Goal: Task Accomplishment & Management: Manage account settings

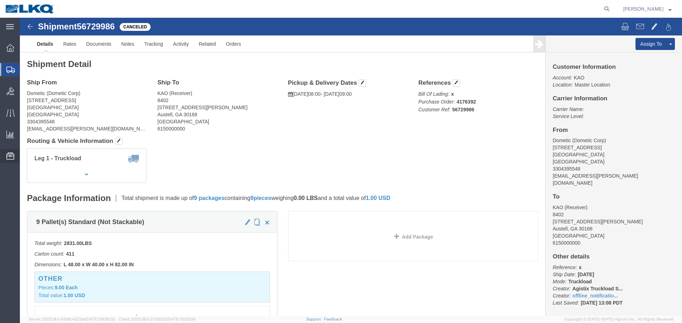
click at [0, 0] on span "Location Appointment" at bounding box center [0, 0] width 0 height 0
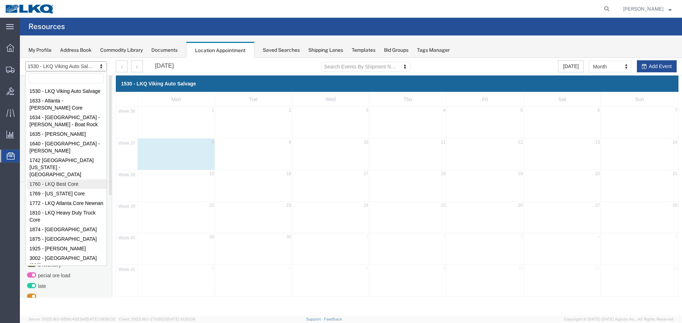
select select "27634"
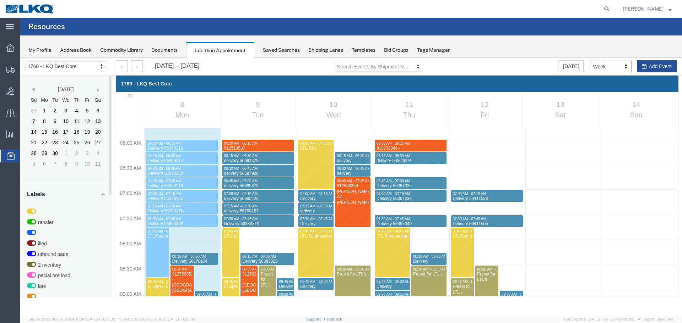
scroll to position [303, 0]
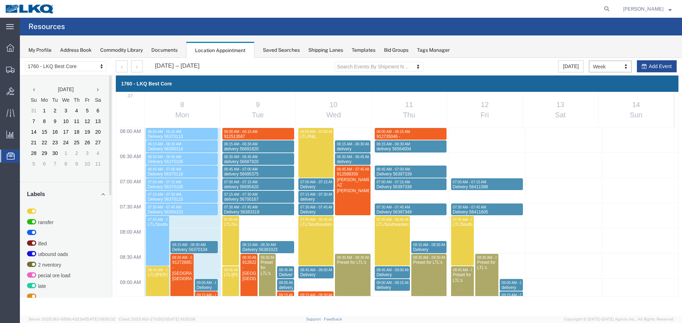
select select "1"
select select
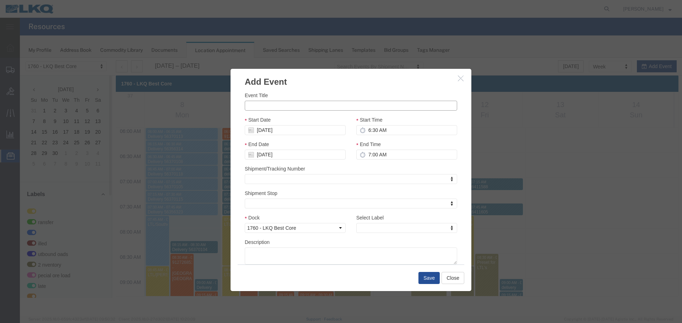
click at [320, 110] on input "Event Title" at bounding box center [351, 106] width 212 height 10
paste input "44529760 & 4529761"
type input "44529760 & 4529761"
click at [385, 148] on div "End Time 7:00 AM" at bounding box center [406, 150] width 101 height 19
click at [403, 154] on input "7:00 AM" at bounding box center [406, 155] width 101 height 10
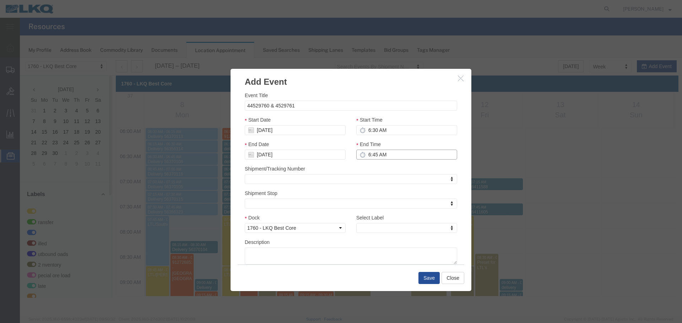
type input "6:45 AM"
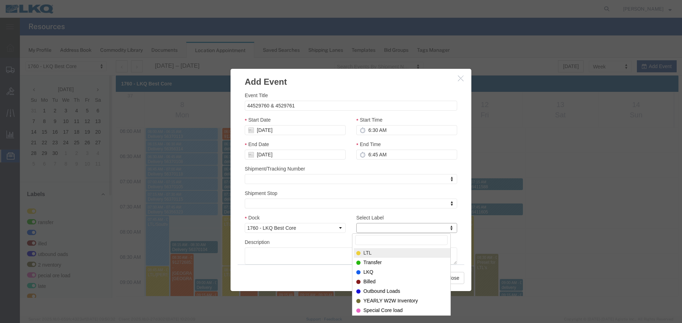
type input "m"
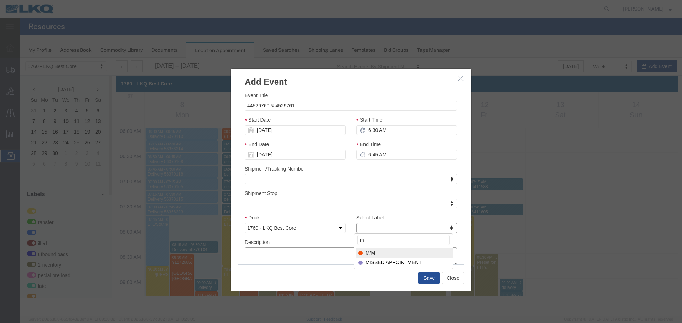
select select "24"
paste textarea "44529760 & 4529761"
type textarea "44529760 & 4529761"
click at [433, 282] on button "Save" at bounding box center [428, 278] width 21 height 12
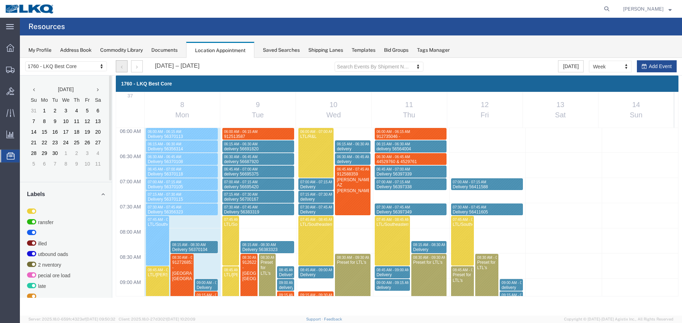
click at [118, 69] on button "button" at bounding box center [122, 66] width 12 height 12
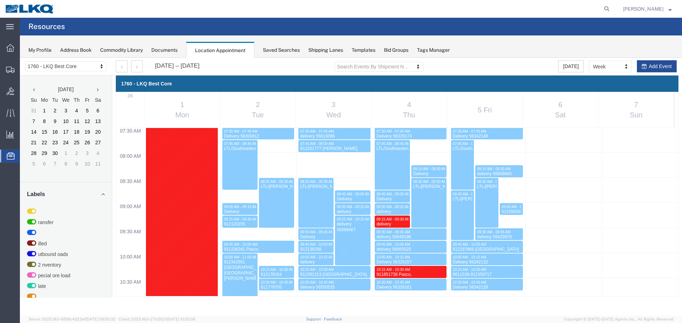
scroll to position [445, 0]
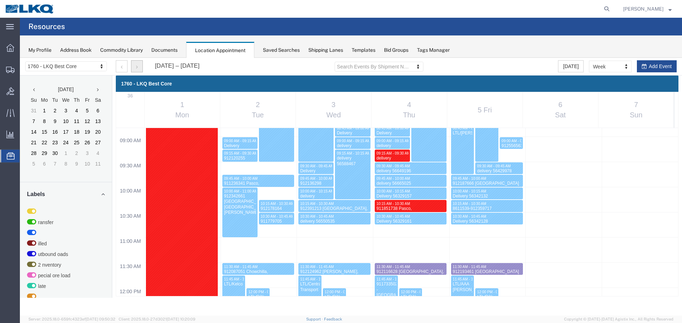
click at [139, 64] on button "button" at bounding box center [137, 66] width 12 height 12
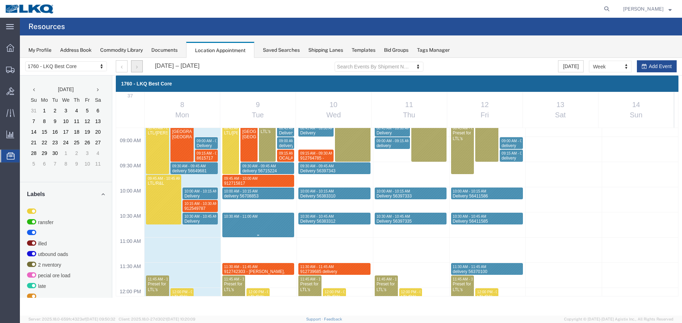
click at [240, 218] on div "12:00 AM 12:30 AM 01:00 AM 01:30 AM 02:00 AM 02:30 AM 03:00 AM 03:30 AM 04:00 A…" at bounding box center [397, 288] width 562 height 1210
select select "1"
select select
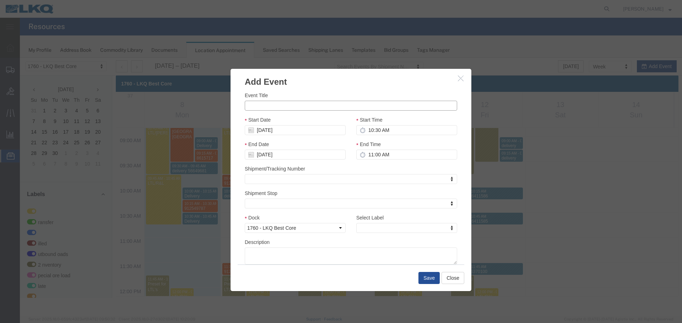
click at [291, 109] on input "Event Title" at bounding box center [351, 106] width 212 height 10
paste input "912382228"
type input "912382228"
click at [397, 154] on input "11:00 AM" at bounding box center [406, 155] width 101 height 10
type input "10:45 AM"
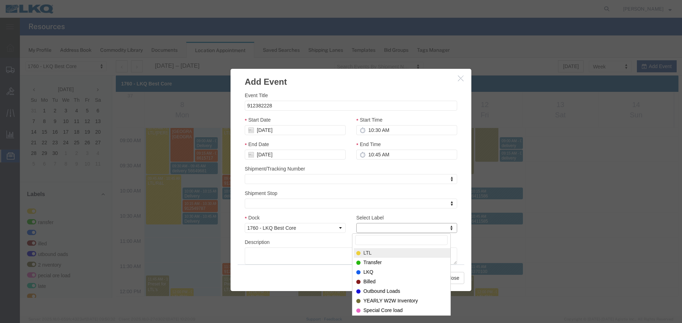
type input "m"
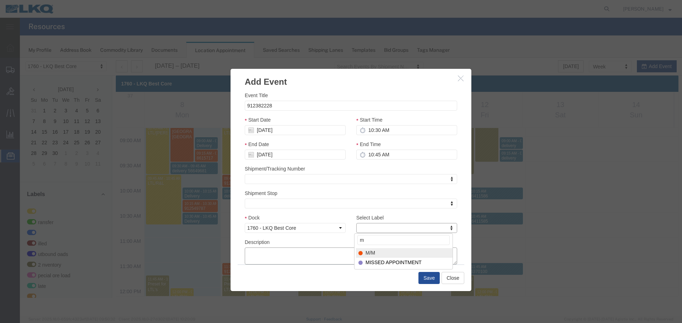
select select "24"
paste textarea "912382228"
type textarea "912382228"
click at [427, 276] on button "Save" at bounding box center [428, 278] width 21 height 12
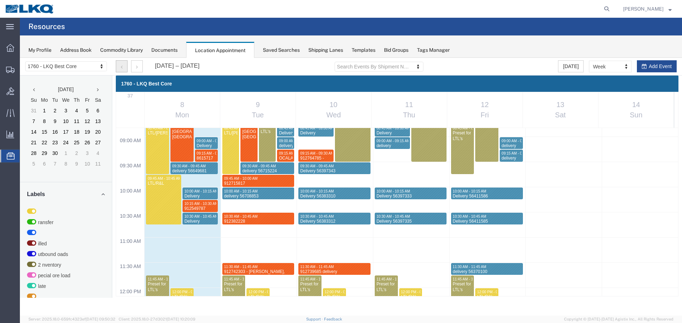
click at [116, 65] on button "button" at bounding box center [122, 66] width 12 height 12
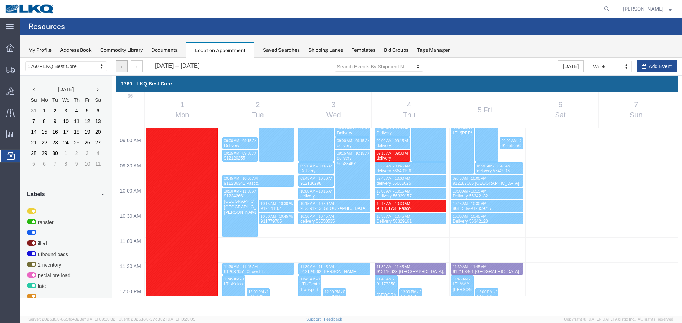
scroll to position [303, 0]
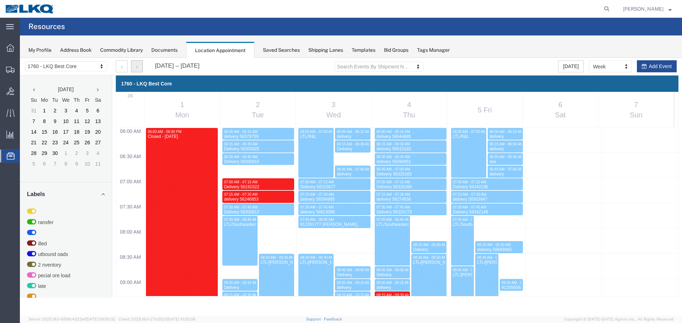
click at [140, 64] on button "button" at bounding box center [137, 66] width 12 height 12
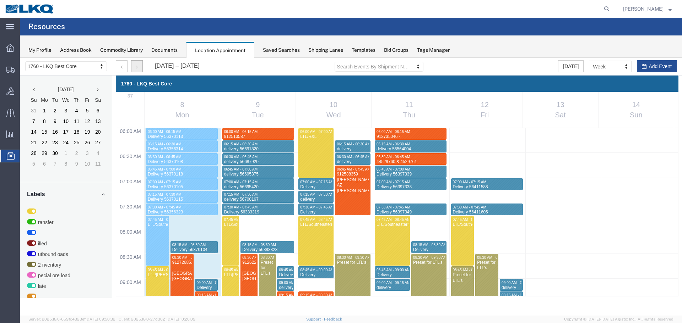
scroll to position [454, 0]
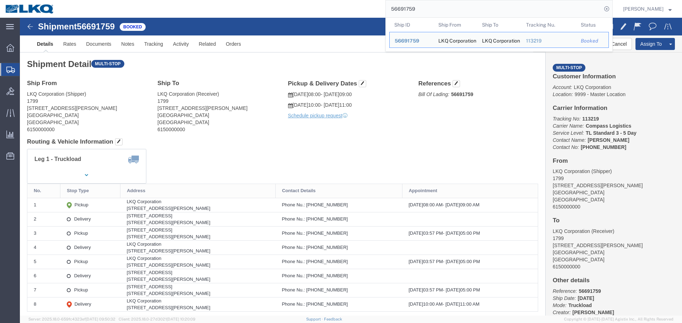
click at [430, 7] on input "56691759" at bounding box center [494, 8] width 216 height 17
paste input "736516"
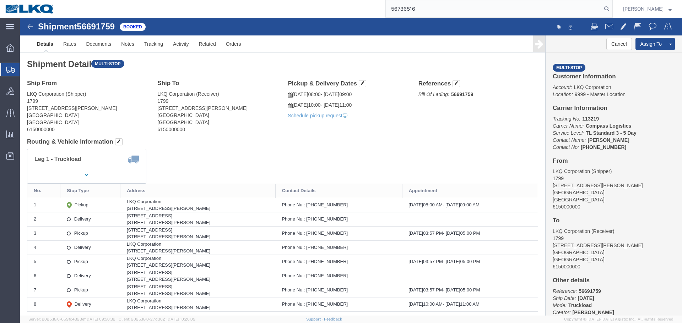
type input "56736516"
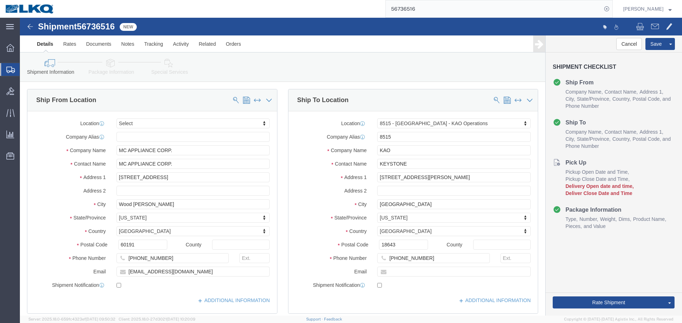
select select
select select "30588"
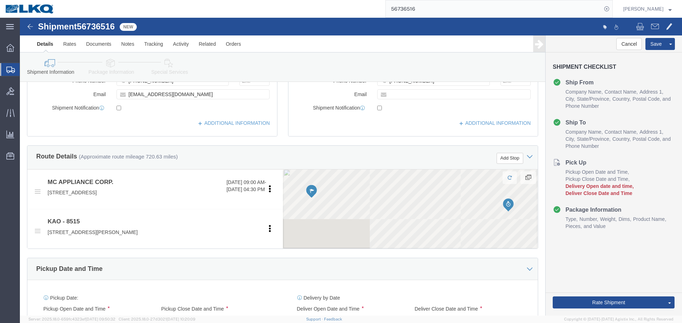
scroll to position [320, 0]
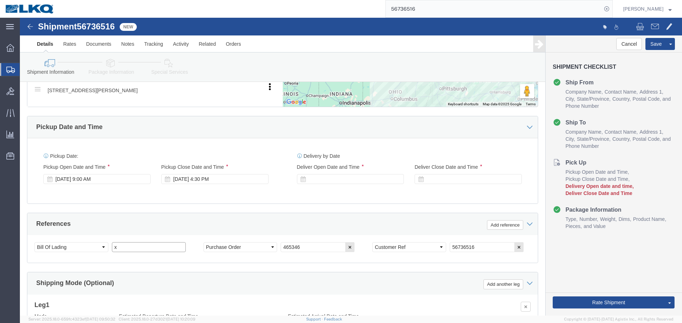
click input "x"
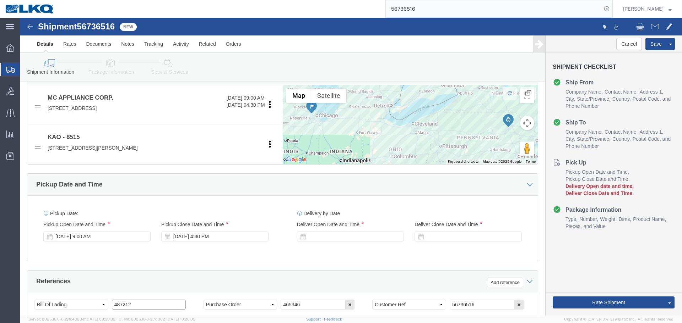
scroll to position [213, 0]
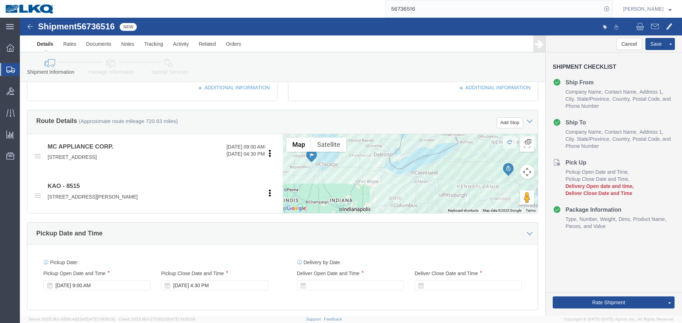
type input "487212"
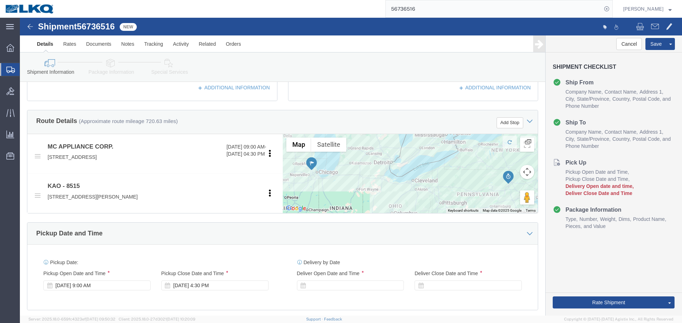
scroll to position [284, 0]
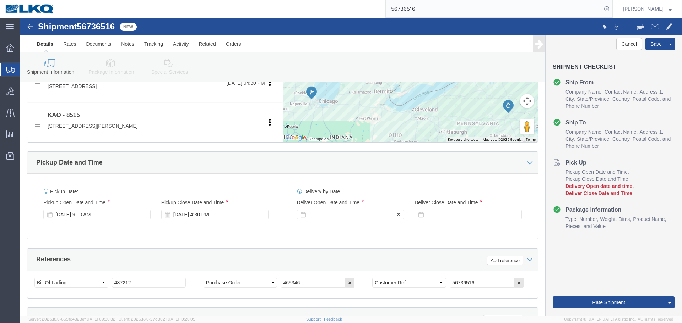
click div
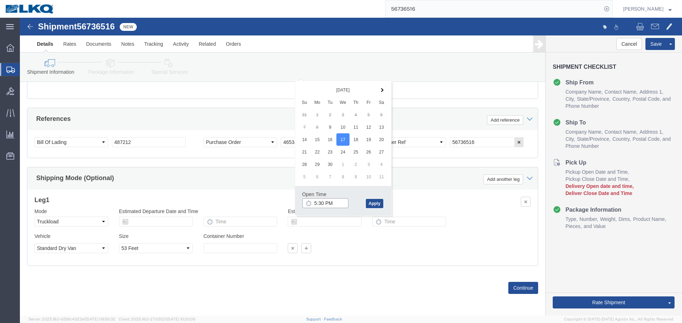
click input "5:30 PM"
type input "11:00 AM"
click button "Apply"
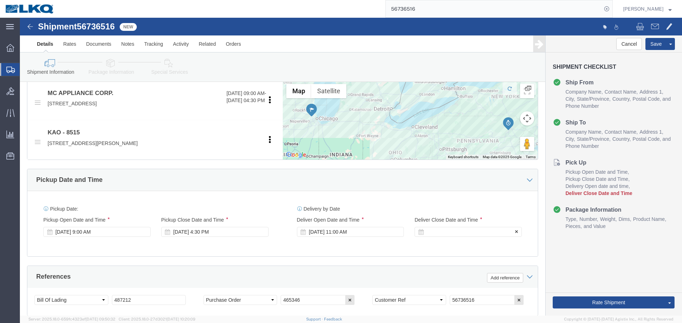
scroll to position [318, 0]
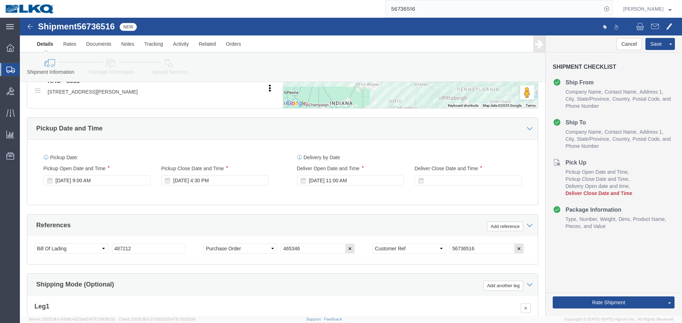
click div "Delivery Start Date Delivery Start Time Deliver Open Date and Time Sep 17 2025 …"
click div
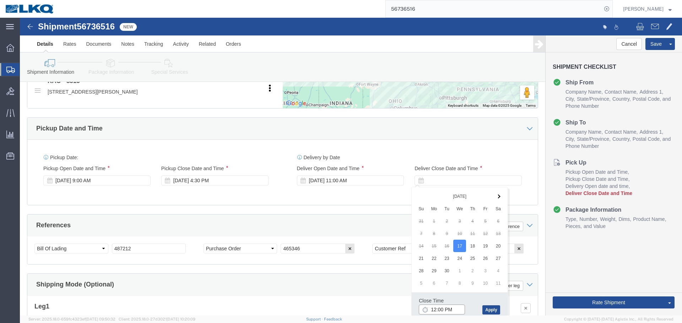
click input "12:00 PM"
type input "11:01 AM"
click button "Apply"
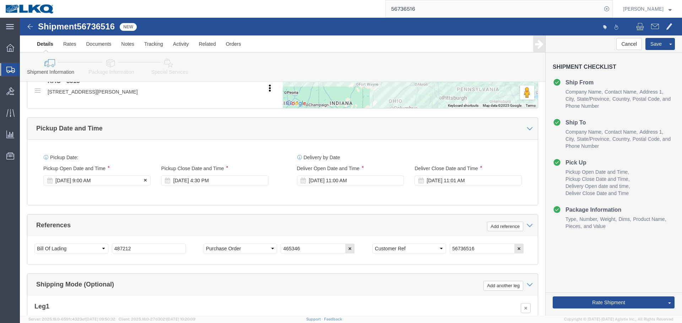
click div "Sep 09 2025 9:00 AM"
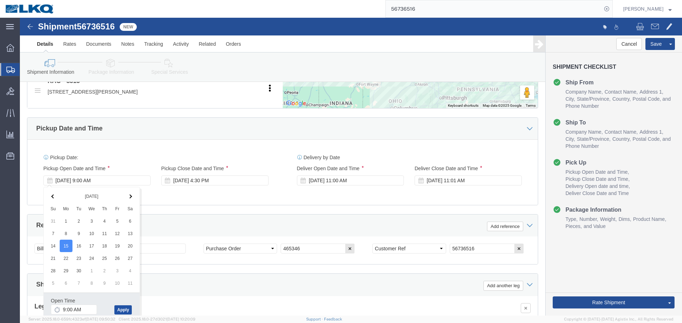
click button "Apply"
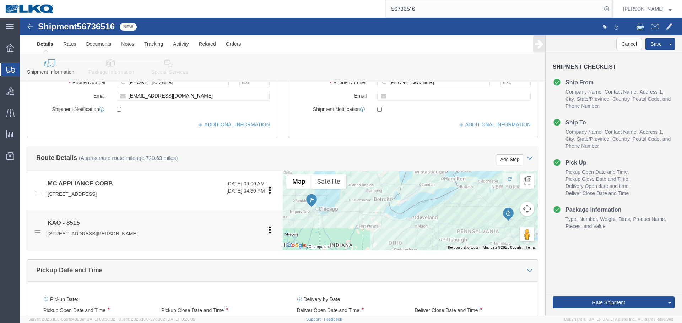
scroll to position [70, 0]
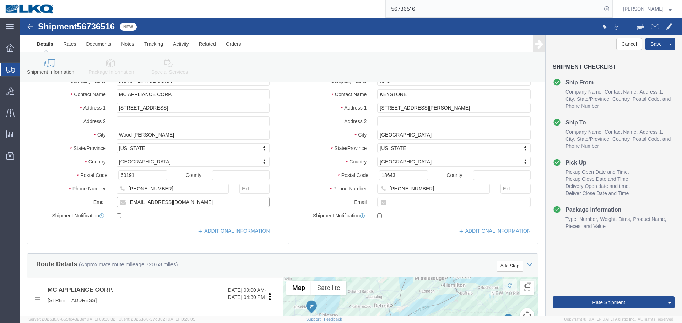
click input "salessupport@magicchef.com"
click button "Save"
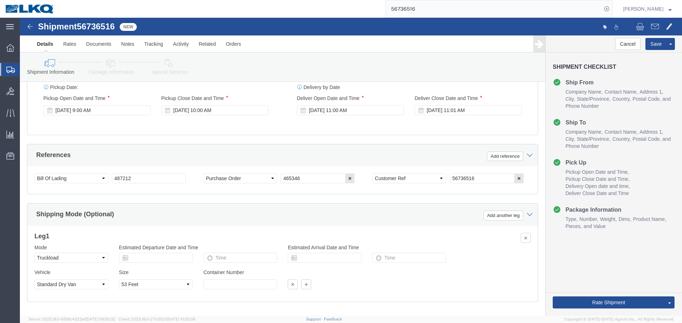
scroll to position [318, 0]
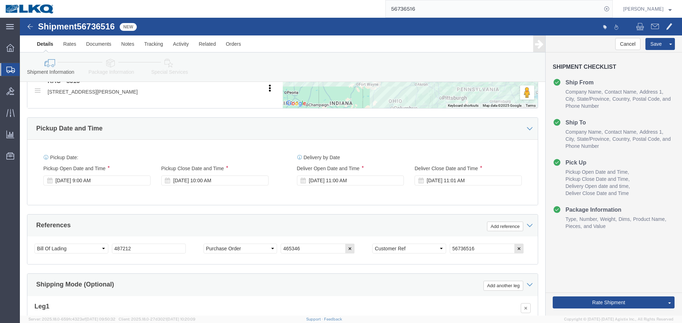
click at [412, 11] on input "56736516" at bounding box center [494, 8] width 216 height 17
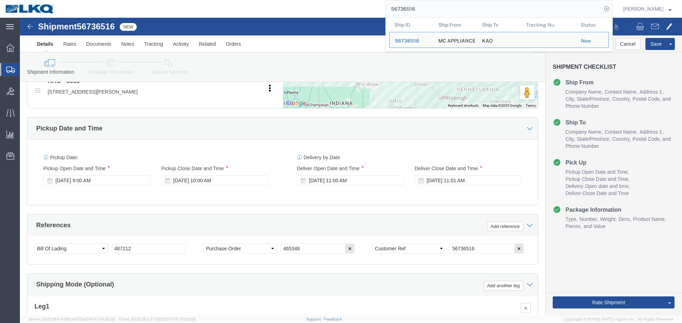
paste input "644977"
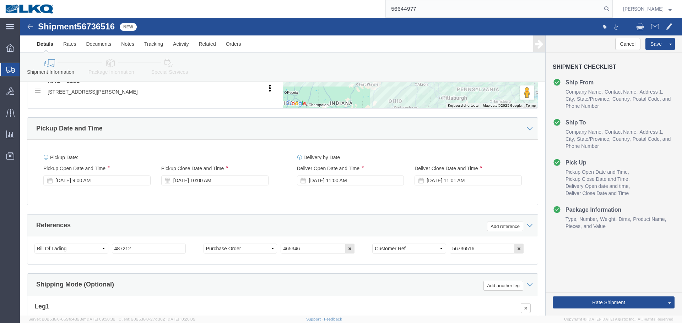
type input "56644977"
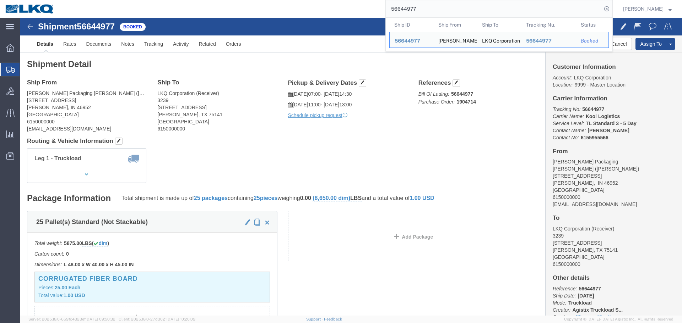
click div "Shipment Detail Ship From Welch Packaging Marion (Jade Gosser) 2409 W 2nd St Ma…"
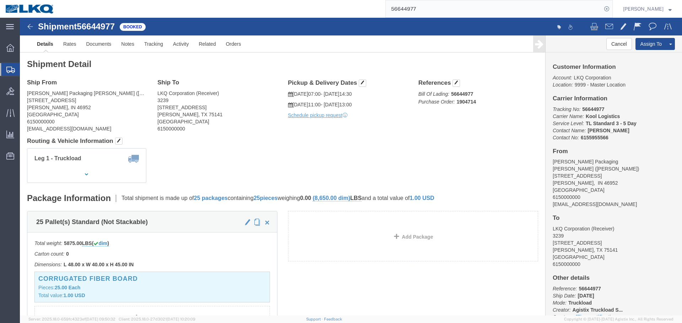
click div "Leg 1 - Truckload Vehicle 1: Standard Dry Van (53 Feet) Number of trucks: 1"
click div "Shipment Detail Ship From Welch Packaging Marion (Jade Gosser) 2409 W 2nd St Ma…"
click div "Ship From Welch Packaging Marion (Jade Gosser) 2409 W 2nd St Marion, IN 46952 U…"
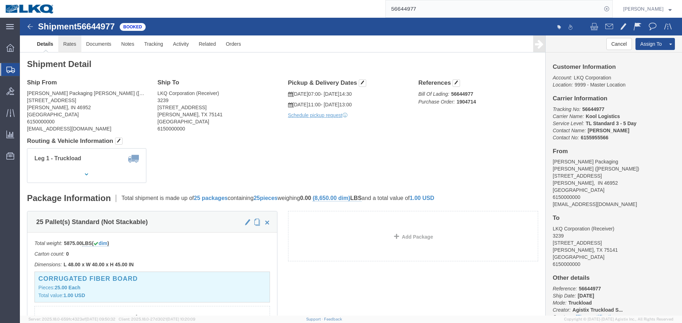
click link "Rates"
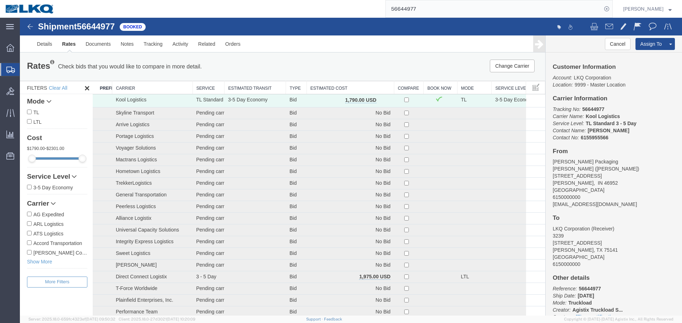
click at [351, 90] on th "Estimated Cost" at bounding box center [349, 87] width 87 height 13
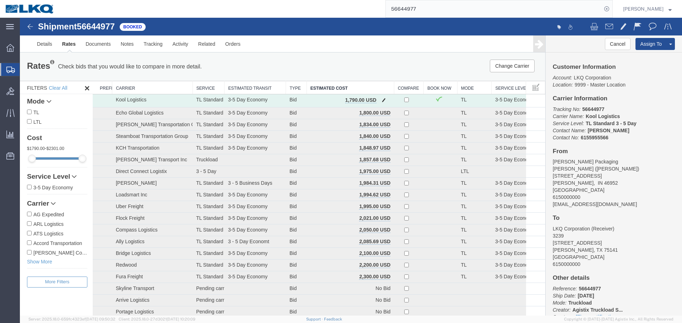
click at [382, 101] on span "button" at bounding box center [384, 100] width 4 height 5
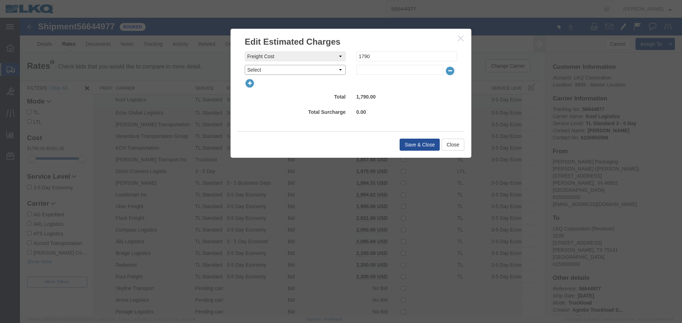
click at [292, 73] on select "Select AES Filing Accessorial Delivery Charge Additional Invoice Details Addres…" at bounding box center [295, 70] width 101 height 10
select select "STORAGE_FEE"
click at [245, 65] on select "Select AES Filing Accessorial Delivery Charge Additional Invoice Details Addres…" at bounding box center [295, 70] width 101 height 10
click at [376, 73] on input "text" at bounding box center [399, 70] width 87 height 10
type input "300"
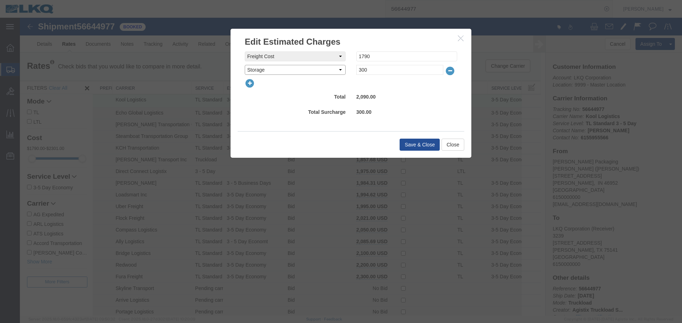
click at [315, 70] on select "Select AES Filing Accessorial Delivery Charge Additional Invoice Details Addres…" at bounding box center [295, 70] width 101 height 10
click at [245, 65] on select "Select AES Filing Accessorial Delivery Charge Additional Invoice Details Addres…" at bounding box center [295, 70] width 101 height 10
click at [418, 142] on button "Save & Close" at bounding box center [419, 145] width 40 height 12
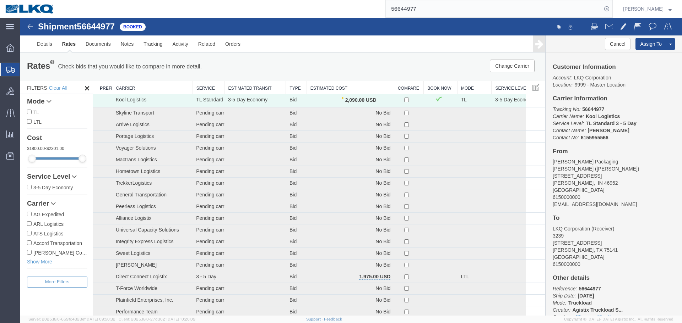
click at [337, 50] on ul "Details Rates Documents Notes Tracking Activity Related Orders" at bounding box center [351, 44] width 638 height 17
click at [334, 65] on div "Change Carrier Pause Continue" at bounding box center [434, 66] width 217 height 13
click at [463, 9] on input "56644977" at bounding box center [494, 8] width 216 height 17
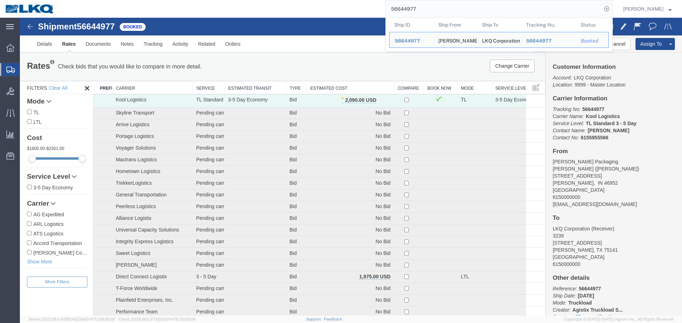
paste input "383303"
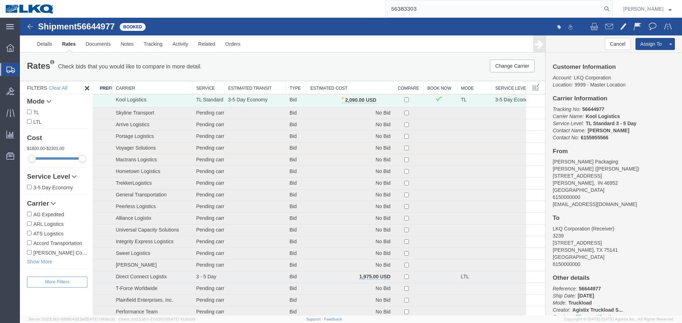
type input "56383303"
click at [300, 1] on div "56383303" at bounding box center [336, 9] width 553 height 18
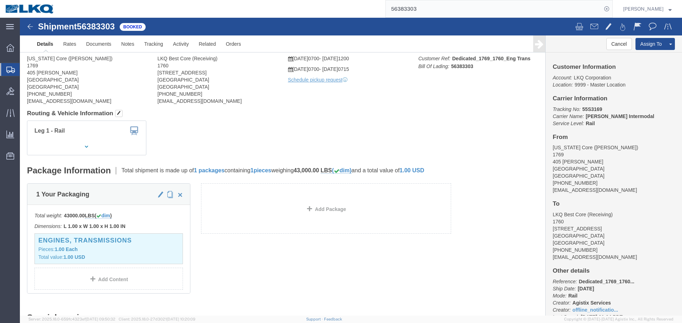
click div "Leg 1 - Rail Vehicle 1: Boxcar"
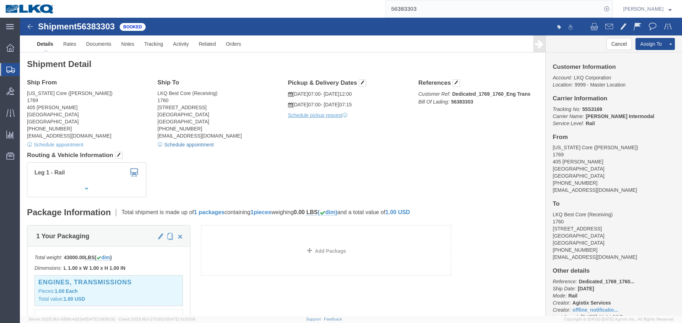
click link "Schedule appointment"
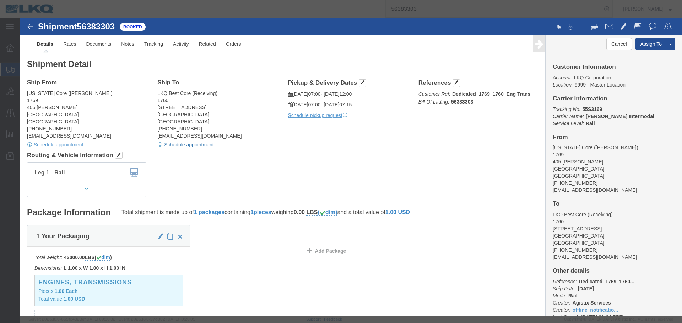
select select
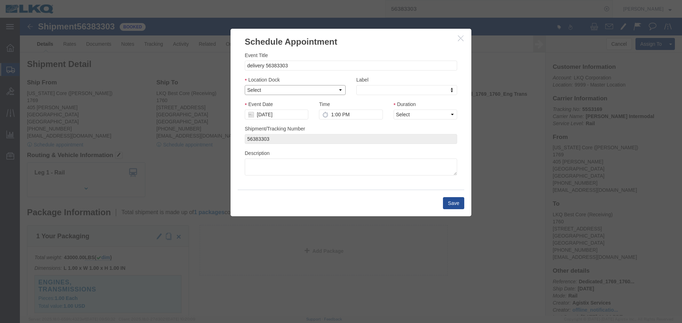
click select "Select 1760 - LKQ Best Core 1760 - Outbound Loads"
select select "1"
click select "Select 1760 - LKQ Best Core 1760 - Outbound Loads"
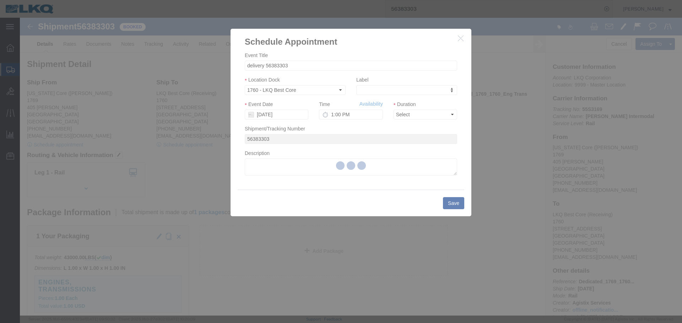
click at [374, 91] on div at bounding box center [351, 167] width 662 height 298
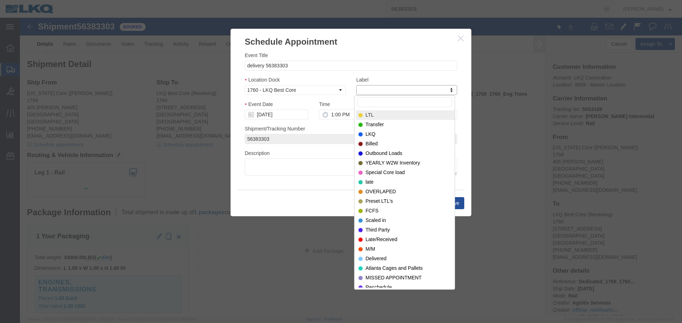
type input "m"
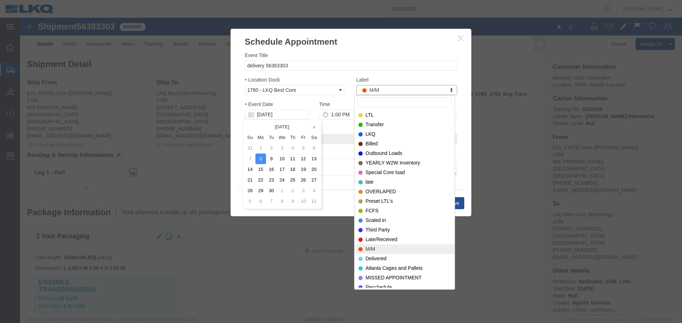
click input "Label"
select select "25"
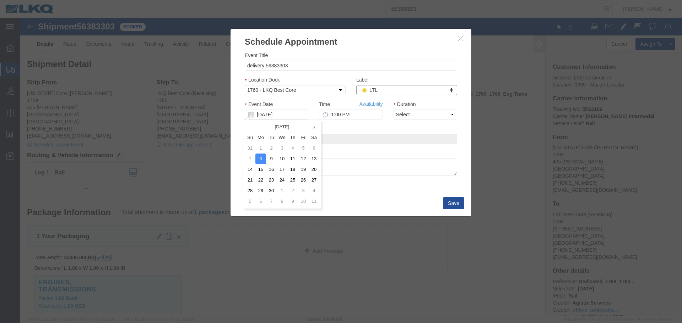
click h3 "Schedule Appointment"
click icon "button"
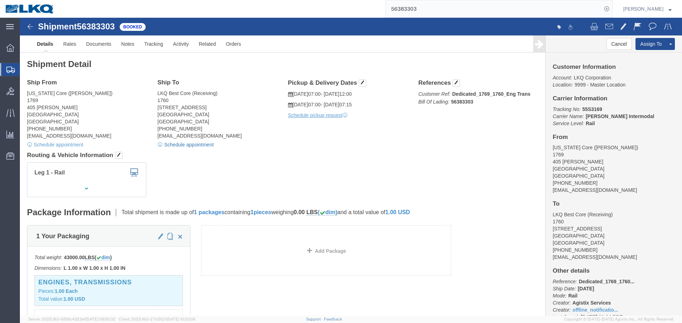
click link "Schedule appointment"
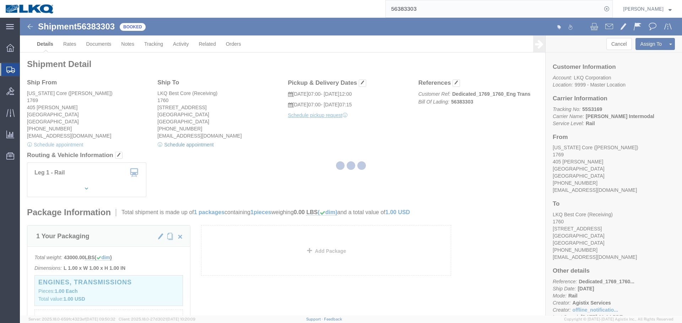
select select
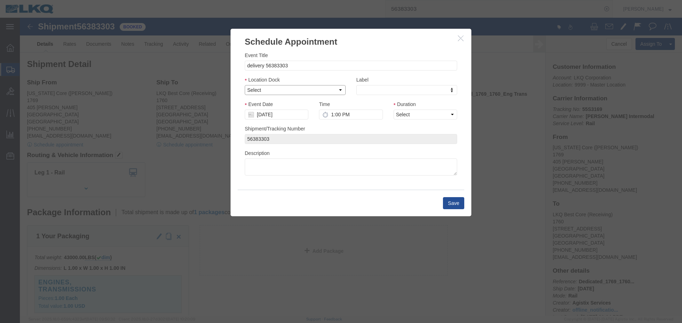
click select "Select 1760 - LKQ Best Core 1760 - Outbound Loads"
select select "1"
click select "Select 1760 - LKQ Best Core 1760 - Outbound Loads"
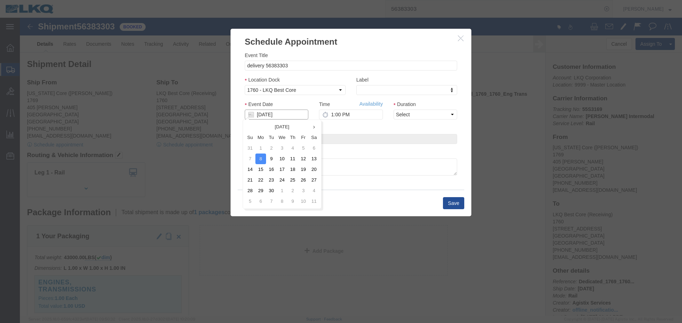
click input "09/08/2025"
click td "18"
click input "09/08/2025"
click td "16"
click input "1:00 PM"
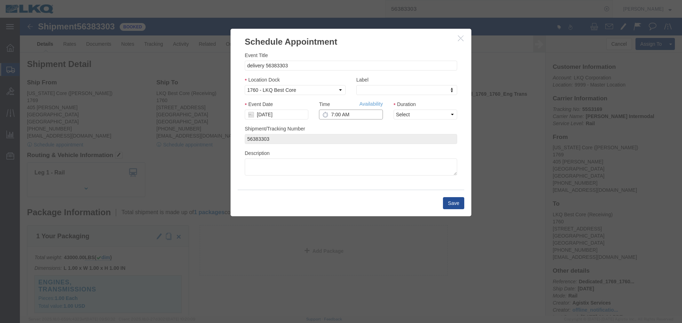
type input "7:00 AM"
click select "Select 15 min 30 min 45 min 1 hr 2 hr 3 hr 4 hr"
select select "15"
click select "Select 15 min 30 min 45 min 1 hr 2 hr 3 hr 4 hr"
click div "Shipment/Tracking Number 56383303"
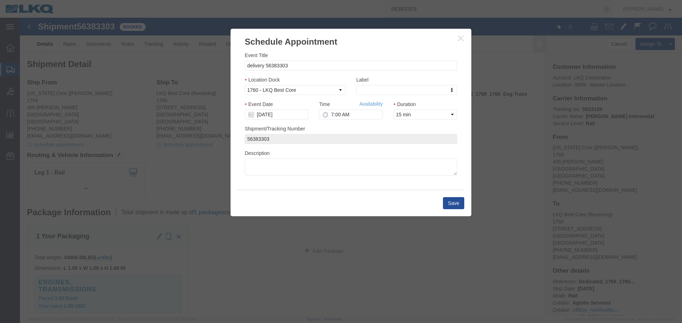
click div "Shipment/Tracking Number 56383303"
click button "Save"
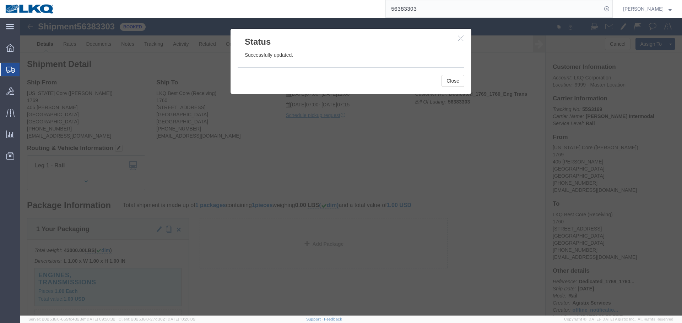
click h3 "Status"
click icon "button"
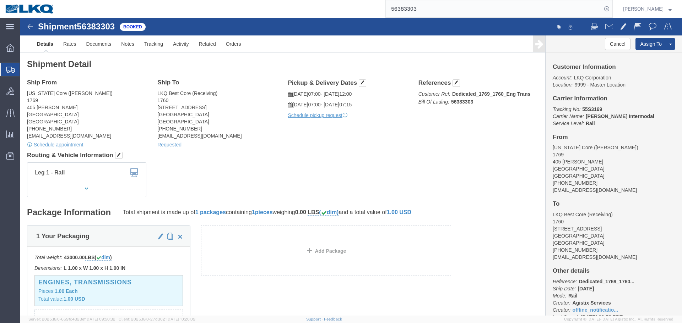
click at [423, 12] on input "56383303" at bounding box center [494, 8] width 216 height 17
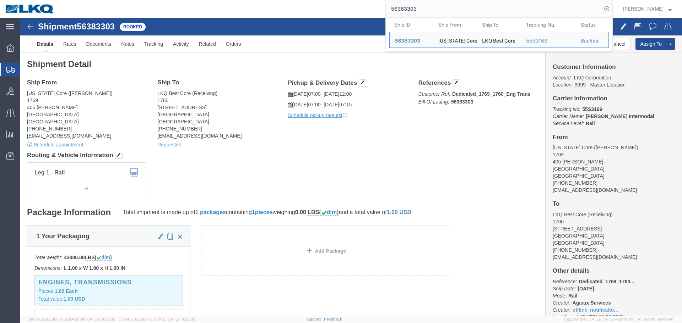
paste input "731096"
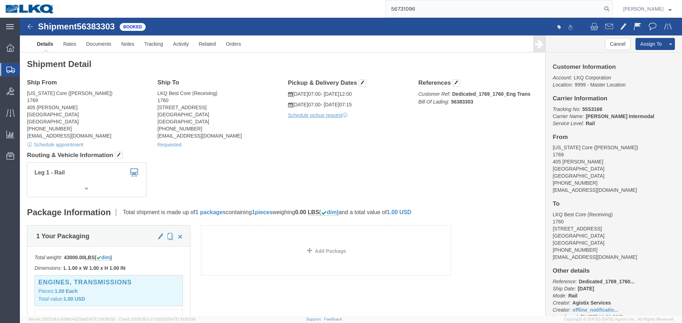
type input "56731096"
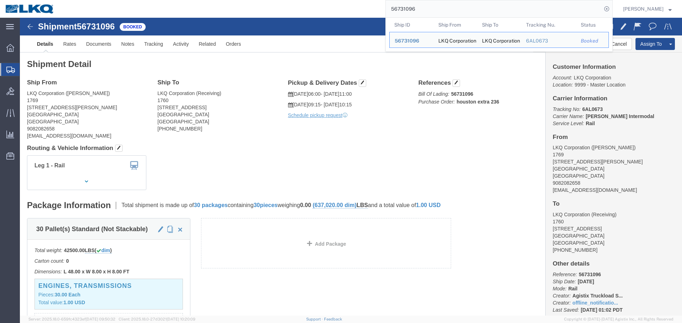
click div "Leg 1 - Rail Vehicle 1: Boxcar"
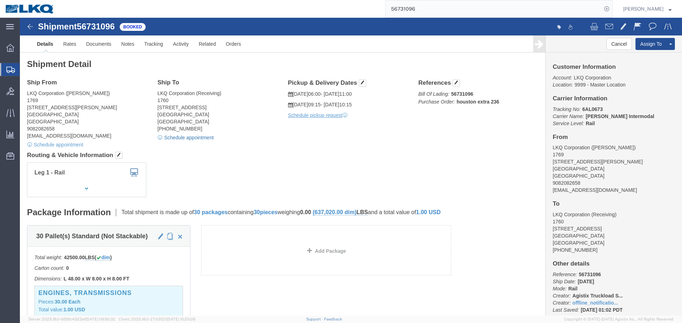
click link "Schedule appointment"
select select
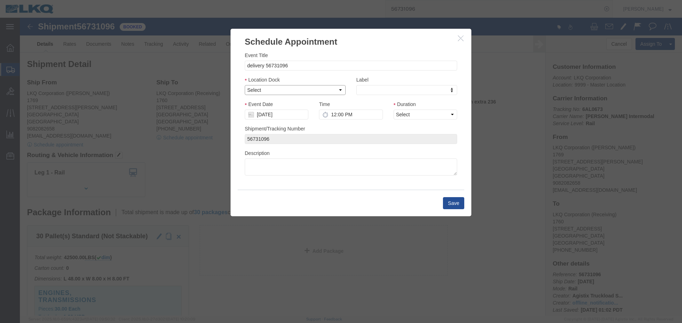
click select "Select 1760 - LKQ Best Core 1760 - Outbound Loads"
select select "1"
click select "Select 1760 - LKQ Best Core 1760 - Outbound Loads"
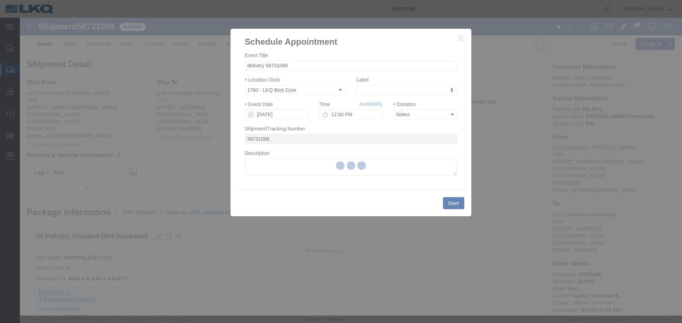
click at [354, 89] on div at bounding box center [351, 167] width 662 height 298
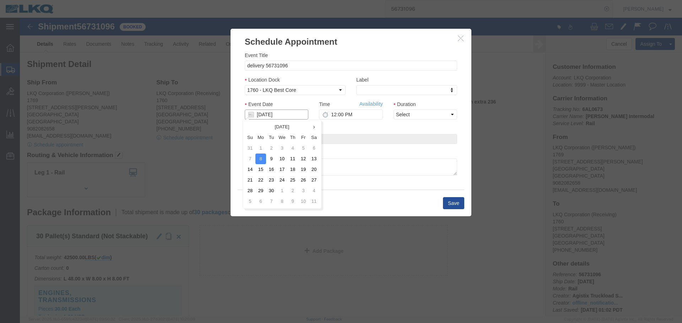
click input "09/08/2025"
click td "15"
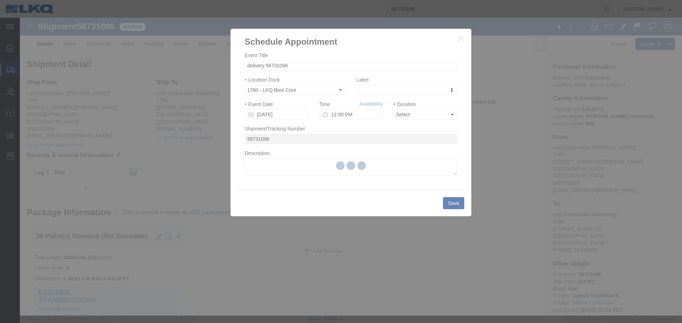
click at [364, 115] on div at bounding box center [351, 167] width 662 height 298
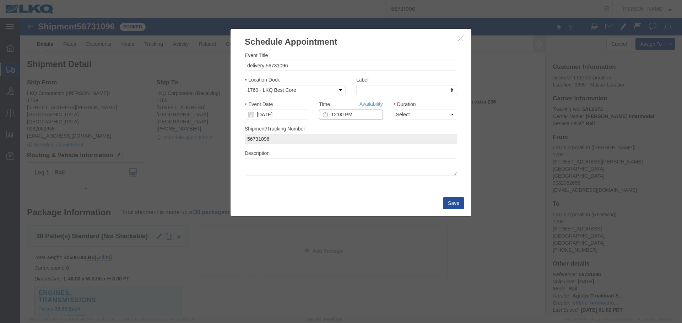
click input "12:00 PM"
type input "6:45 AM"
click select "Select 15 min 30 min 45 min 1 hr 2 hr 3 hr 4 hr"
select select "15"
click select "Select 15 min 30 min 45 min 1 hr 2 hr 3 hr 4 hr"
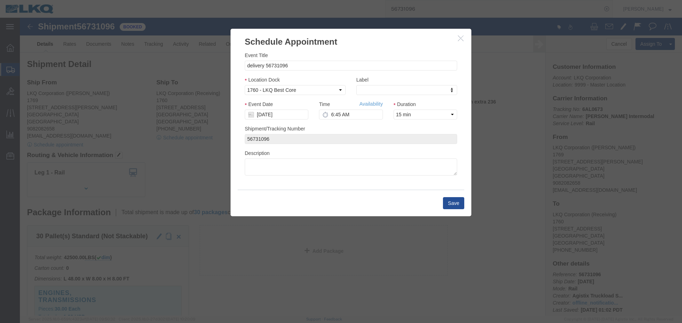
click div "Save"
drag, startPoint x: 433, startPoint y: 182, endPoint x: 18, endPoint y: 129, distance: 418.1
click button "Save"
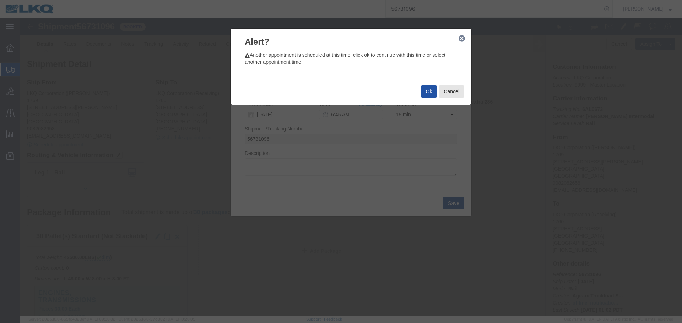
drag, startPoint x: 279, startPoint y: 3, endPoint x: 409, endPoint y: 76, distance: 149.4
click button "Ok"
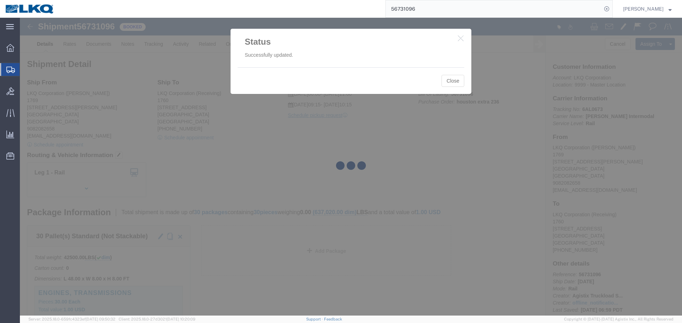
click at [435, 11] on input "56731096" at bounding box center [494, 8] width 216 height 17
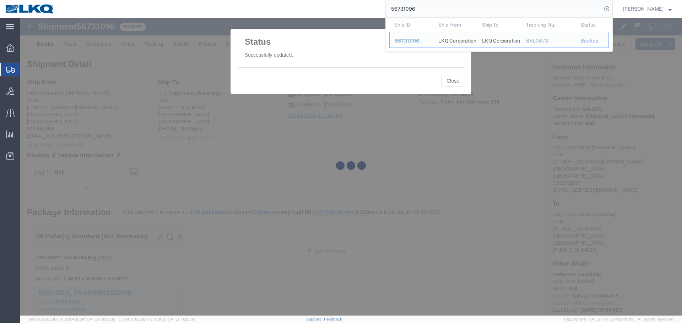
click at [427, 10] on input "56731096" at bounding box center [494, 8] width 216 height 17
paste input "383301"
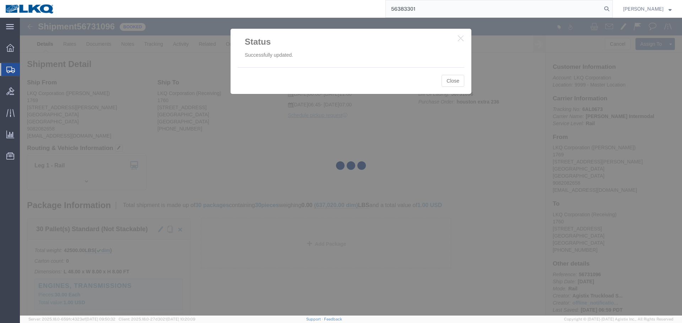
type input "56383301"
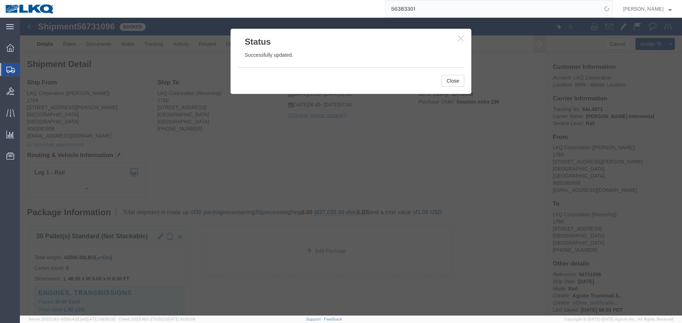
click icon "button"
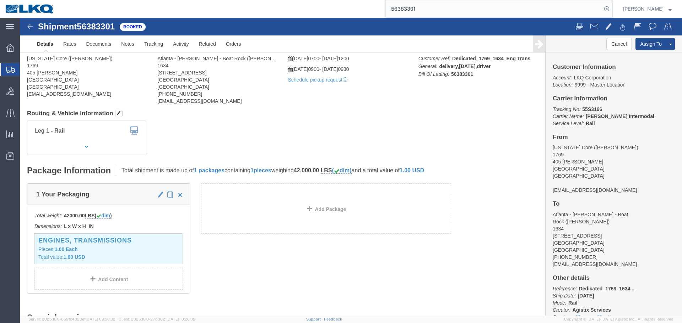
click div "Leg 1 - Rail Vehicle 1: Boxcar"
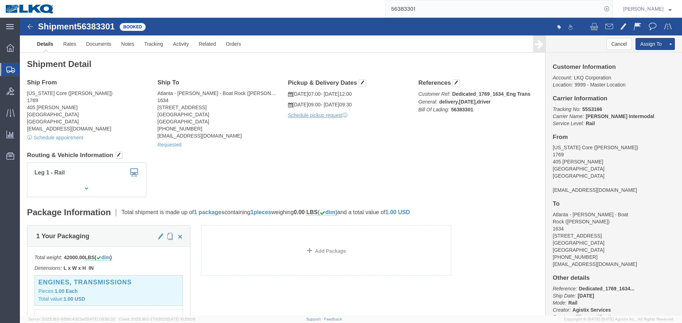
click div "Requested"
click link "Requested"
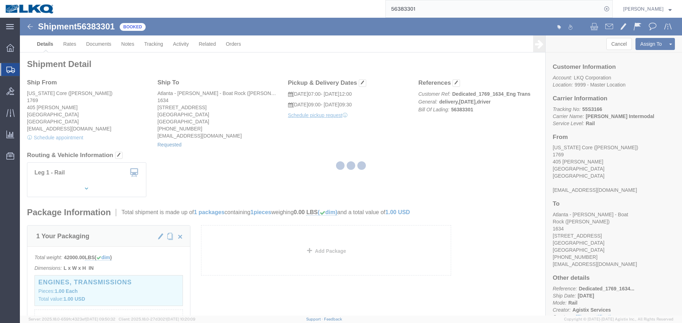
select select
select select "30"
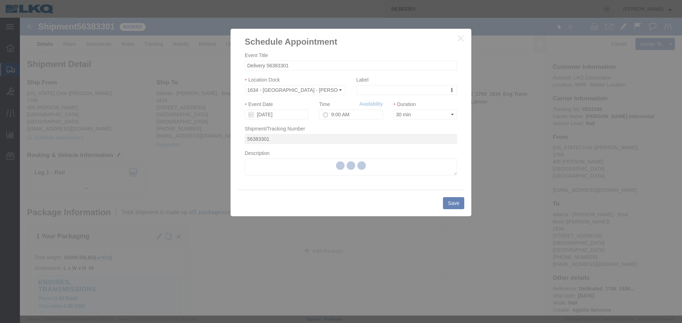
click at [275, 117] on div at bounding box center [351, 167] width 662 height 298
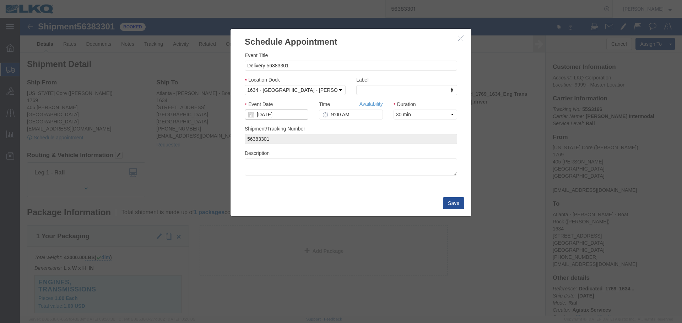
click input "09/16/2025"
click td "15"
click button "Save"
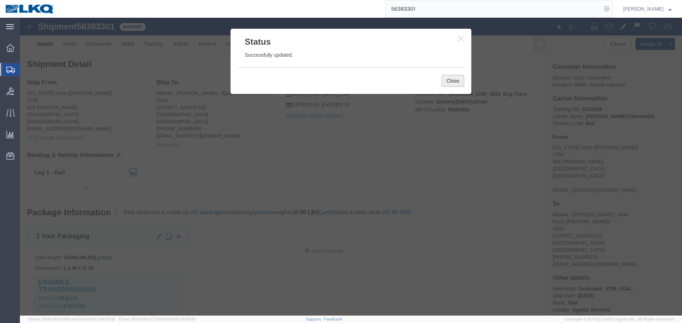
click button "Close"
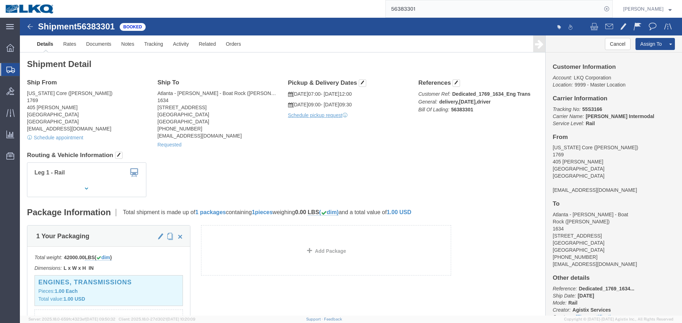
click at [438, 12] on input "56383301" at bounding box center [494, 8] width 216 height 17
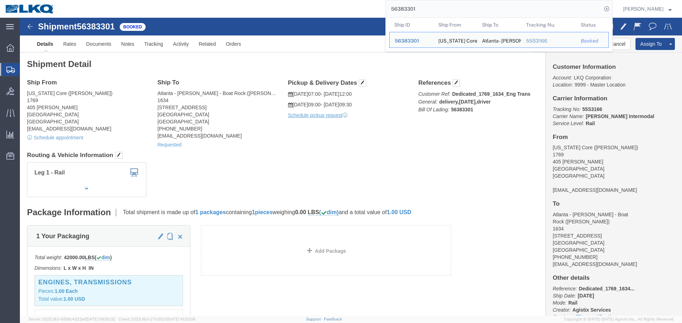
paste input "713699"
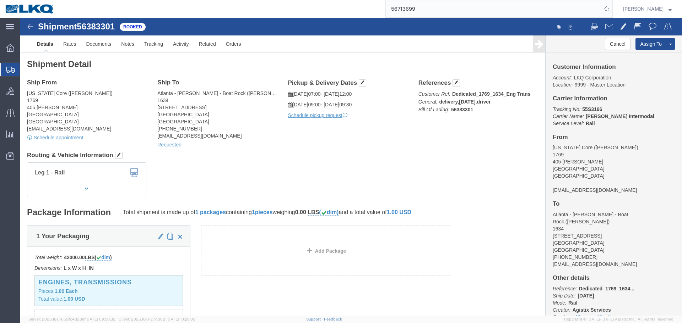
click div "Leg 1 - Rail Vehicle 1: Boxcar"
click div "Ship From California Core (Marc Metzger) 1769 405 S. WANAMAKER Ontario, CA 9176…"
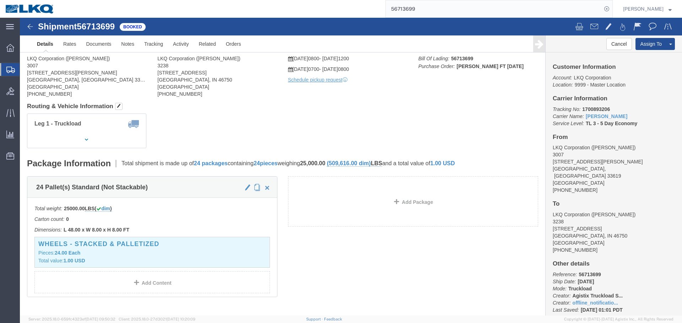
click div "Leg 1 - Truckload Vehicle 1: Standard Dry Van (53 Feet) Number of trucks: 1"
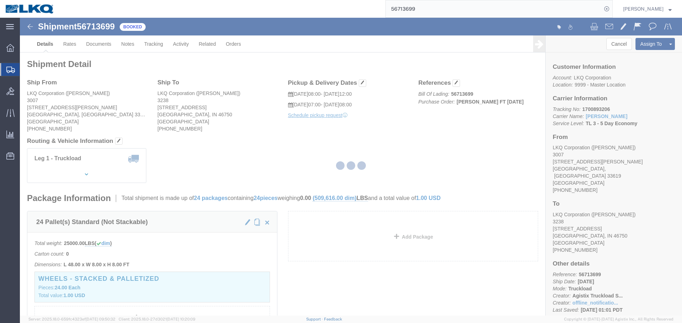
click at [378, 140] on div at bounding box center [351, 167] width 662 height 298
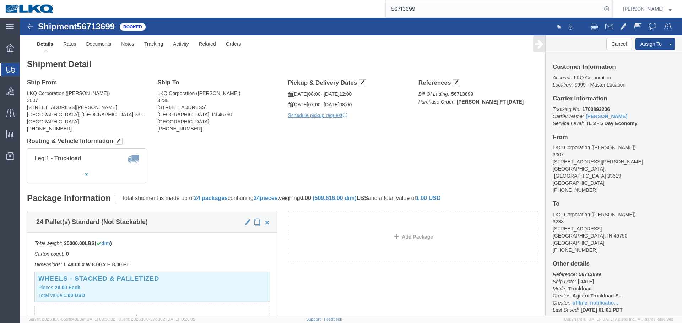
click h4 "Routing & Vehicle Information"
click div "Leg 1 - Truckload Vehicle 1: Standard Dry Van (53 Feet) Number of trucks: 1"
click at [442, 10] on input "56713699" at bounding box center [494, 8] width 216 height 17
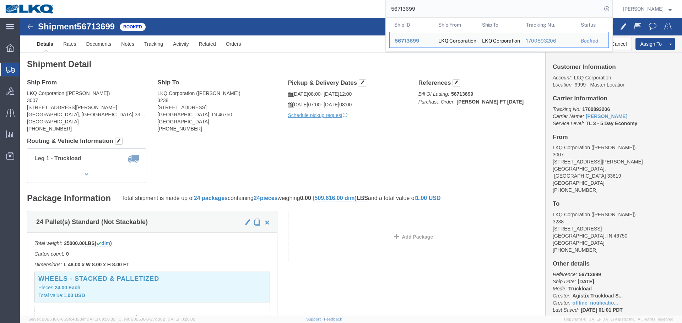
paste input "29491"
type input "56729491"
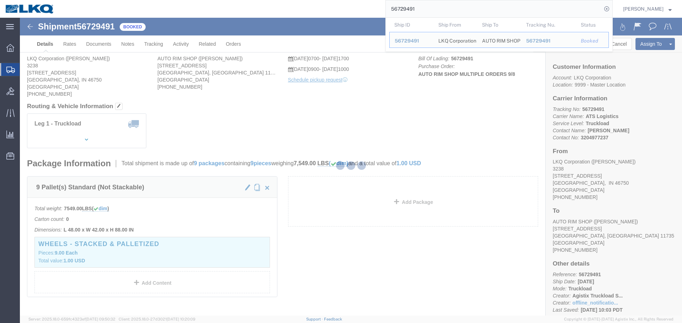
click div "Leg 1 - Truckload Vehicle 1: Standard Dry Van (53 Feet) Number of trucks: 1"
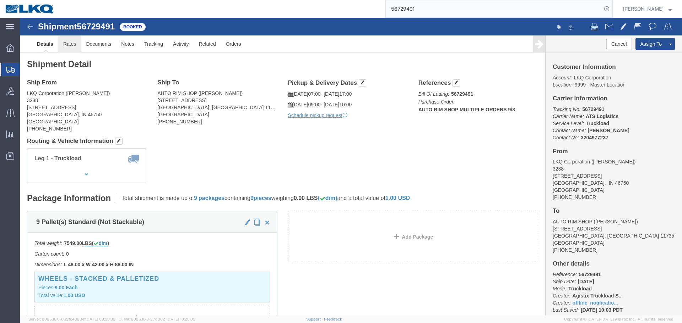
click link "Rates"
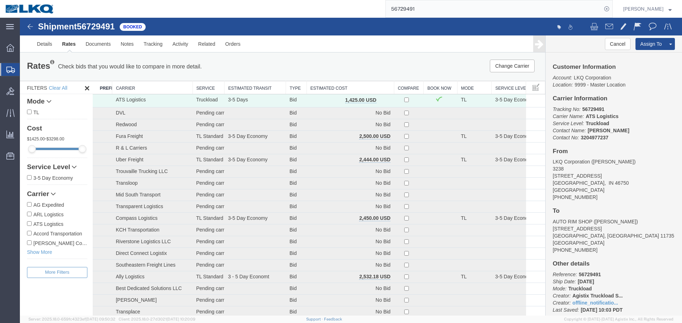
drag, startPoint x: 349, startPoint y: 103, endPoint x: 329, endPoint y: 85, distance: 26.7
click at [329, 85] on th "Estimated Cost" at bounding box center [349, 87] width 87 height 13
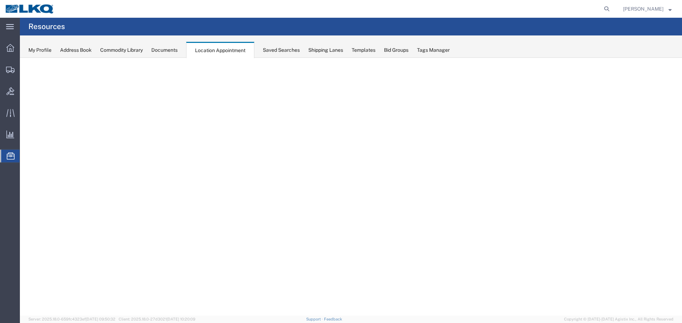
select select "27634"
select select "agendaWeek"
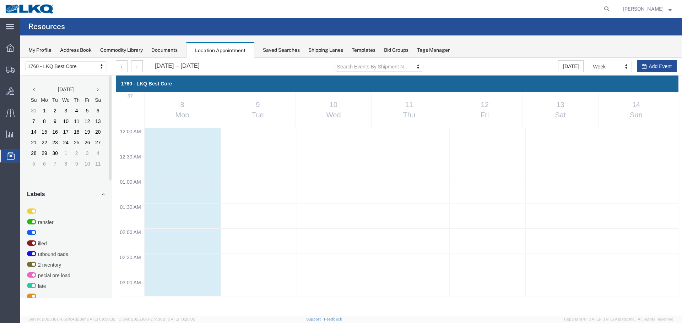
drag, startPoint x: 20, startPoint y: 58, endPoint x: 78, endPoint y: 68, distance: 59.4
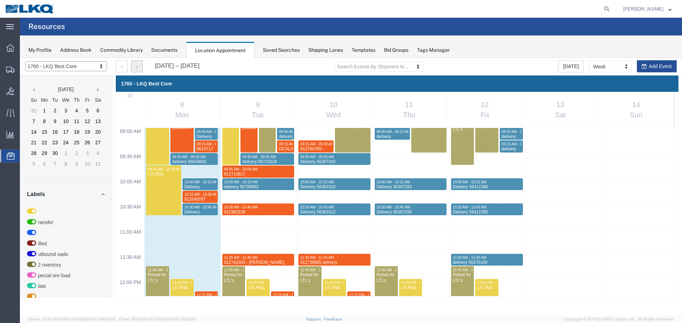
click at [140, 67] on button "button" at bounding box center [137, 66] width 12 height 12
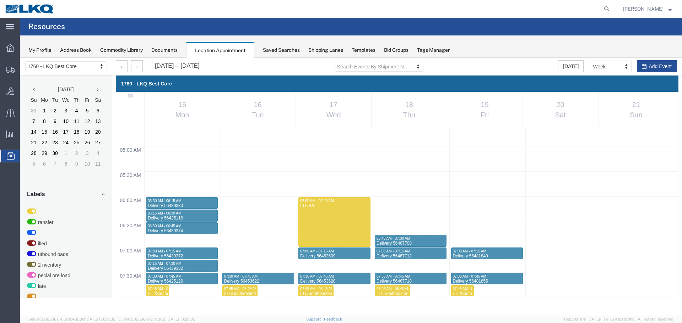
scroll to position [232, 0]
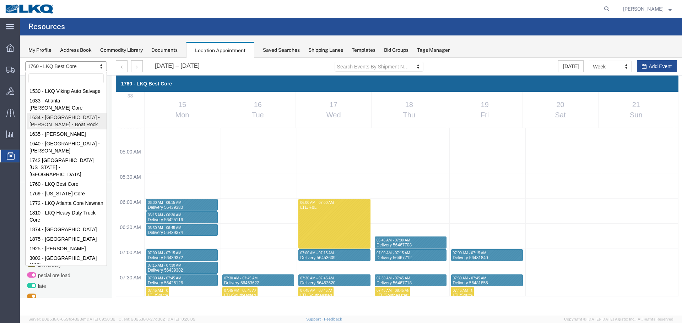
drag, startPoint x: 53, startPoint y: 121, endPoint x: 417, endPoint y: 60, distance: 368.7
select select "28712"
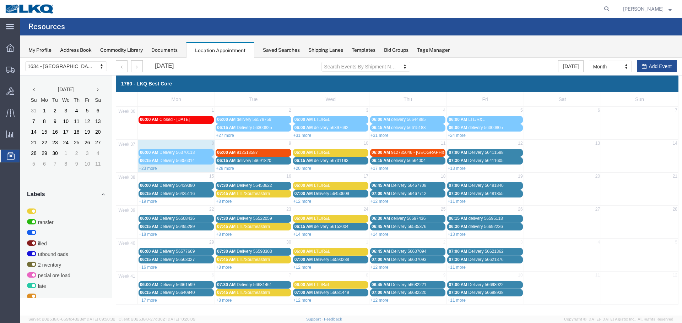
click at [605, 67] on div at bounding box center [351, 187] width 662 height 258
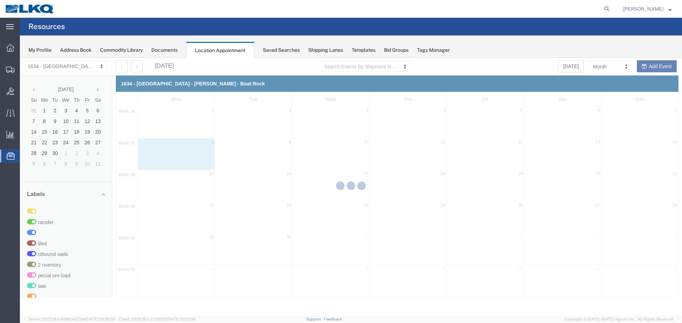
click at [611, 67] on div at bounding box center [351, 187] width 662 height 258
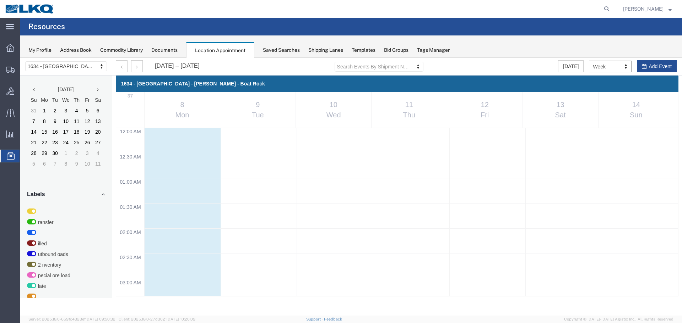
scroll to position [303, 0]
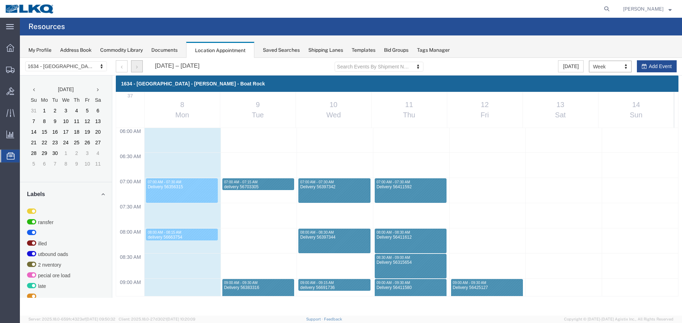
click at [141, 71] on button "button" at bounding box center [137, 66] width 12 height 12
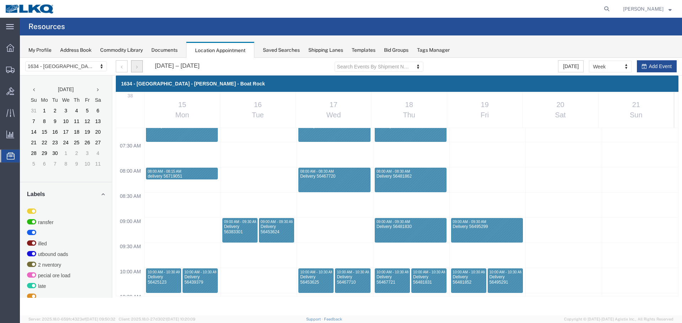
scroll to position [374, 0]
